Goal: Obtain resource: Obtain resource

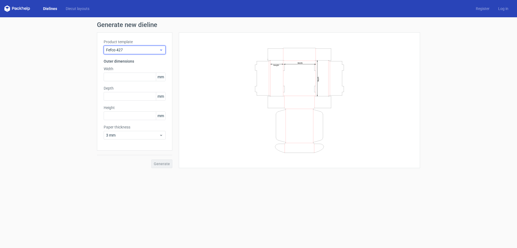
click at [160, 50] on icon at bounding box center [161, 50] width 4 height 4
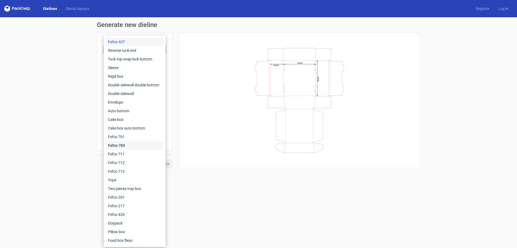
click at [125, 146] on div "Fefco 703" at bounding box center [135, 145] width 58 height 9
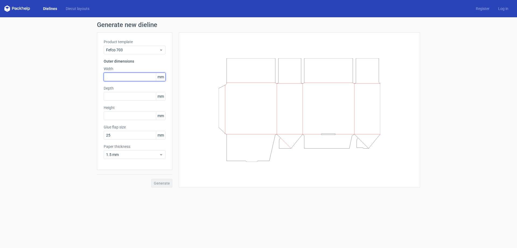
click at [128, 78] on input "text" at bounding box center [135, 76] width 62 height 9
type input "200"
click at [132, 95] on input "text" at bounding box center [135, 96] width 62 height 9
type input "300"
click at [123, 115] on input "text" at bounding box center [135, 115] width 62 height 9
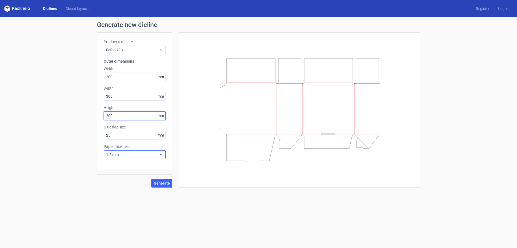
type input "200"
click at [144, 156] on span "1.5 mm" at bounding box center [132, 154] width 53 height 5
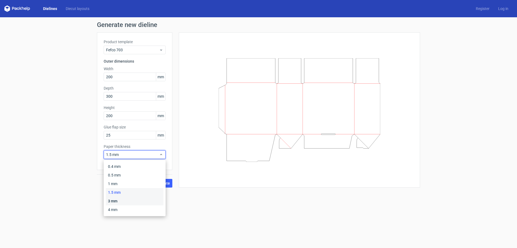
click at [126, 200] on div "3 mm" at bounding box center [135, 200] width 58 height 9
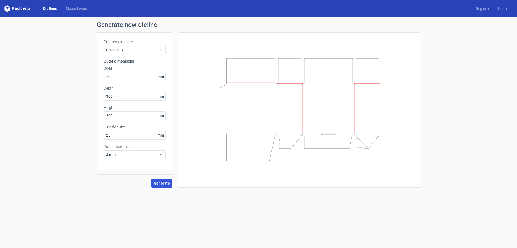
click at [159, 184] on span "Generate" at bounding box center [162, 183] width 16 height 4
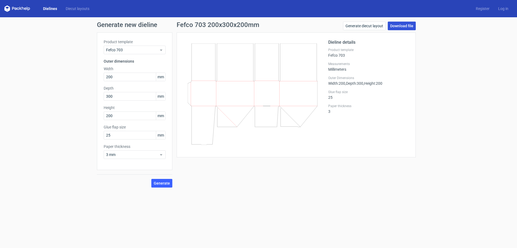
click at [401, 27] on link "Download file" at bounding box center [402, 26] width 28 height 9
click at [135, 51] on span "Fefco 703" at bounding box center [132, 49] width 53 height 5
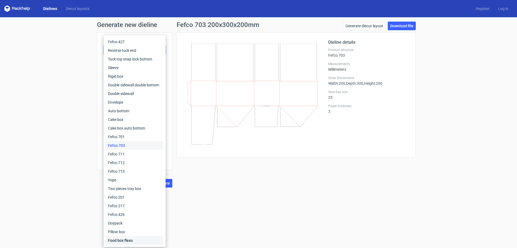
click at [134, 240] on div "Food box flexo" at bounding box center [135, 240] width 58 height 9
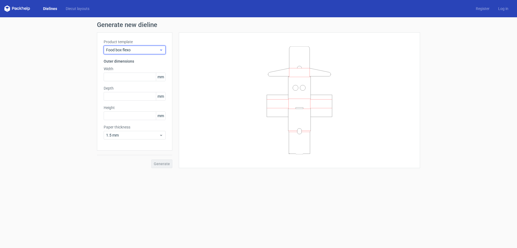
click at [145, 52] on span "Food box flexo" at bounding box center [132, 49] width 53 height 5
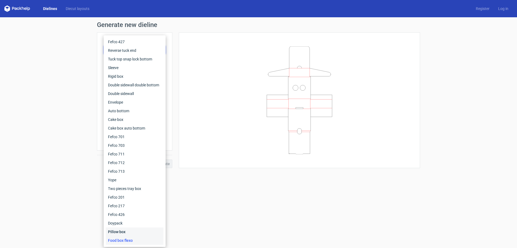
click at [126, 231] on div "Pillow box" at bounding box center [135, 231] width 58 height 9
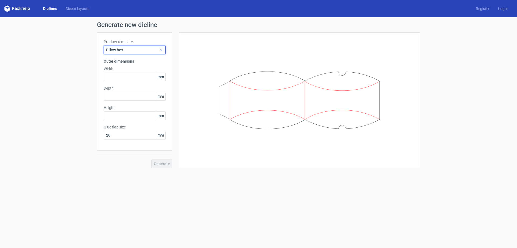
click at [141, 50] on span "Pillow box" at bounding box center [132, 49] width 53 height 5
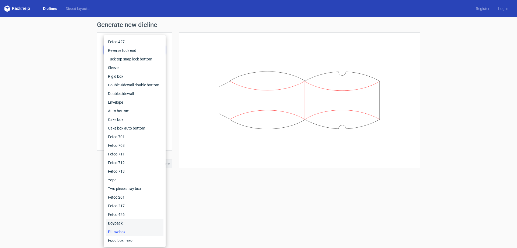
click at [127, 221] on div "Doypack" at bounding box center [135, 222] width 58 height 9
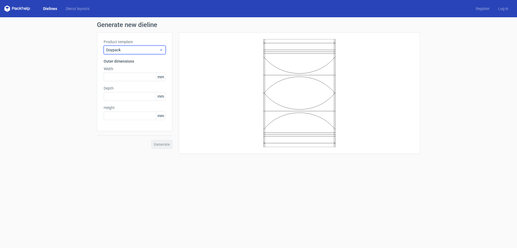
click at [143, 52] on span "Doypack" at bounding box center [132, 49] width 53 height 5
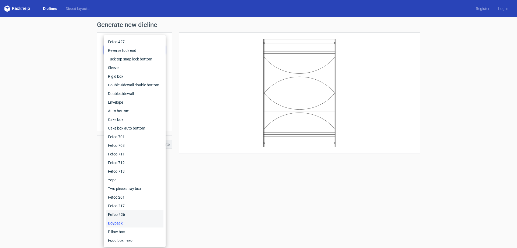
click at [114, 214] on div "Fefco 426" at bounding box center [135, 214] width 58 height 9
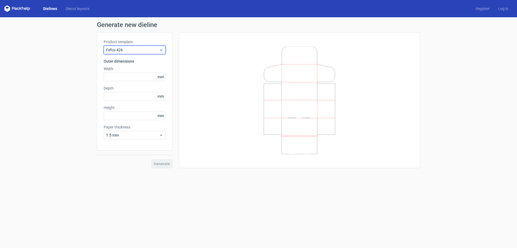
click at [146, 46] on div "Fefco 426" at bounding box center [135, 50] width 62 height 9
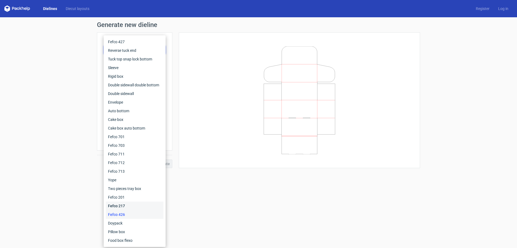
click at [121, 203] on div "Fefco 217" at bounding box center [135, 205] width 58 height 9
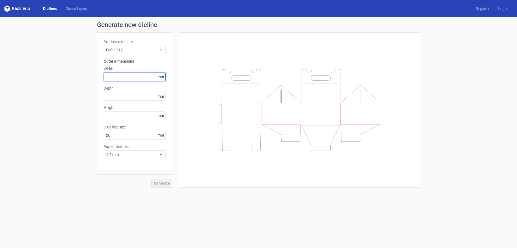
click at [126, 76] on input "text" at bounding box center [135, 76] width 62 height 9
click at [104, 76] on input "23" at bounding box center [135, 76] width 62 height 9
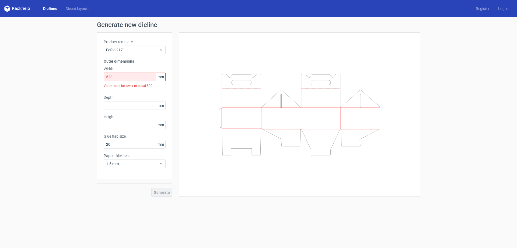
click at [113, 91] on div "Product template Fefco 217 Outer dimensions Width 523 mm Value must be lower or…" at bounding box center [134, 105] width 75 height 147
drag, startPoint x: 114, startPoint y: 106, endPoint x: 126, endPoint y: 112, distance: 13.4
click at [114, 106] on input "text" at bounding box center [135, 105] width 62 height 9
drag, startPoint x: 120, startPoint y: 76, endPoint x: 91, endPoint y: 76, distance: 28.8
click at [91, 76] on div "Generate new dieline Product template Fefco 217 Outer dimensions Width 523 mm V…" at bounding box center [258, 108] width 517 height 183
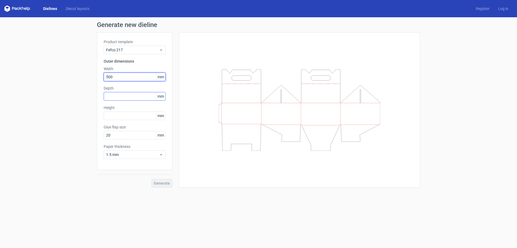
type input "500"
click at [123, 100] on input "text" at bounding box center [135, 96] width 62 height 9
type input "423"
click at [128, 121] on div "Product template Fefco 217 Outer dimensions Width 500 mm Depth 423 mm Height mm…" at bounding box center [134, 100] width 75 height 137
click at [129, 118] on input "text" at bounding box center [135, 115] width 62 height 9
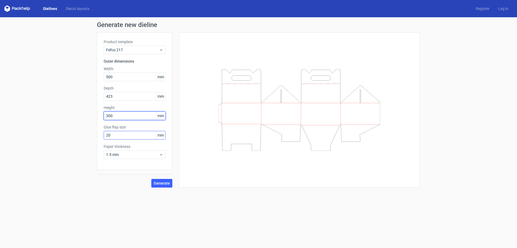
type input "300"
click at [149, 136] on input "20" at bounding box center [135, 135] width 62 height 9
click at [161, 136] on span "mm" at bounding box center [160, 135] width 9 height 8
drag, startPoint x: 123, startPoint y: 136, endPoint x: 90, endPoint y: 138, distance: 32.9
click at [90, 138] on div "Generate new dieline Product template Fefco 217 Outer dimensions Width 500 mm D…" at bounding box center [258, 104] width 517 height 174
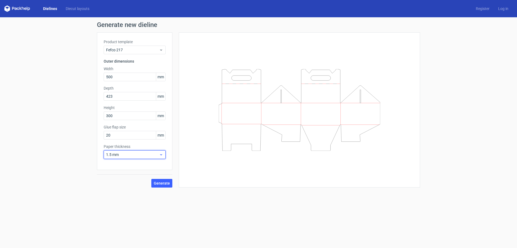
click at [139, 154] on span "1.5 mm" at bounding box center [132, 154] width 53 height 5
click at [121, 208] on div "4 mm" at bounding box center [135, 209] width 58 height 9
click at [161, 186] on button "Generate" at bounding box center [161, 183] width 21 height 9
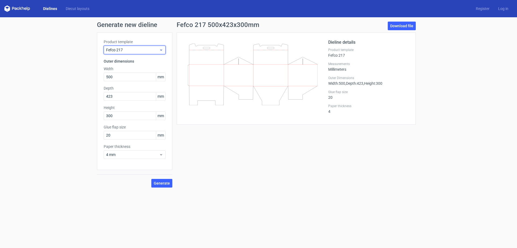
click at [138, 53] on div "Fefco 217" at bounding box center [135, 50] width 62 height 9
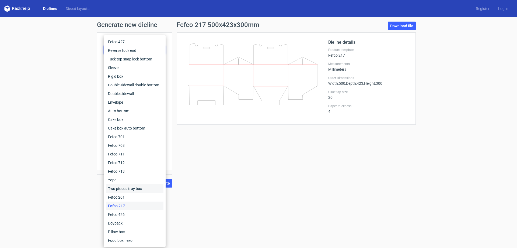
click at [135, 186] on div "Two pieces tray box" at bounding box center [135, 188] width 58 height 9
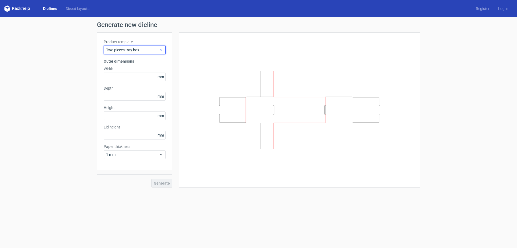
click at [133, 49] on span "Two pieces tray box" at bounding box center [132, 49] width 53 height 5
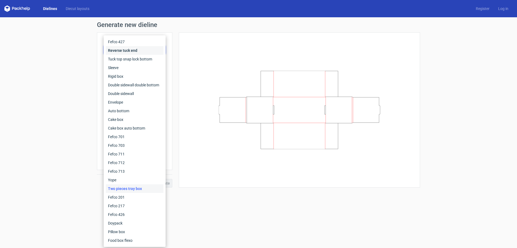
click at [131, 53] on div "Reverse tuck end" at bounding box center [135, 50] width 58 height 9
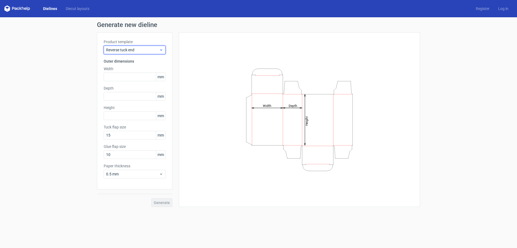
click at [139, 48] on span "Reverse tuck end" at bounding box center [132, 49] width 53 height 5
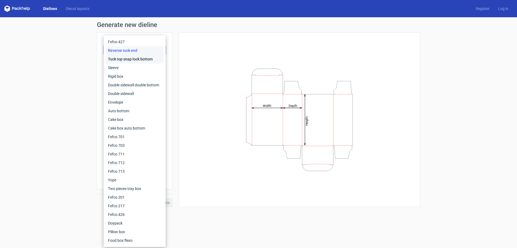
click at [127, 60] on div "Tuck top snap lock bottom" at bounding box center [135, 59] width 58 height 9
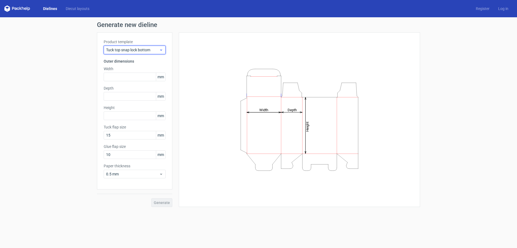
click at [142, 53] on div "Tuck top snap lock bottom" at bounding box center [135, 50] width 62 height 9
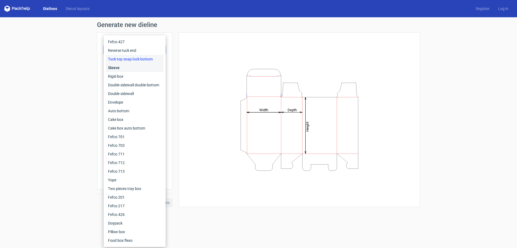
click at [131, 67] on div "Sleeve" at bounding box center [135, 67] width 58 height 9
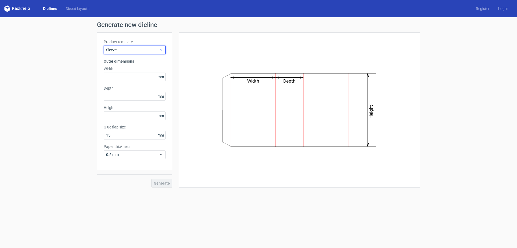
click at [154, 52] on span "Sleeve" at bounding box center [132, 49] width 53 height 5
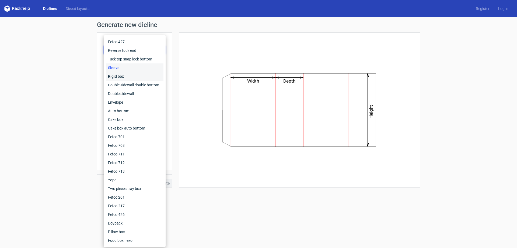
click at [128, 75] on div "Rigid box" at bounding box center [135, 76] width 58 height 9
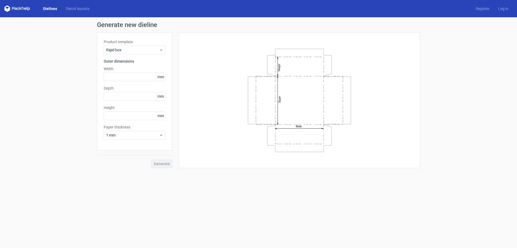
click at [140, 61] on h3 "Outer dimensions" at bounding box center [135, 60] width 62 height 5
click at [142, 54] on div "Product template Rigid box Outer dimensions Width mm Depth mm Height mm Paper t…" at bounding box center [134, 91] width 75 height 118
click at [142, 49] on span "Rigid box" at bounding box center [132, 49] width 53 height 5
